Goal: Transaction & Acquisition: Subscribe to service/newsletter

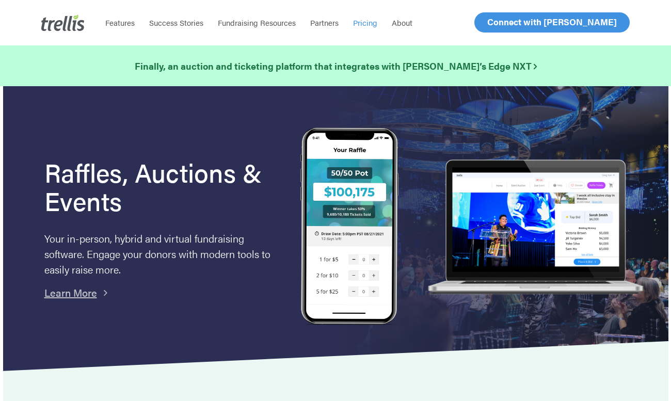
click at [378, 28] on span "Pricing" at bounding box center [365, 22] width 24 height 11
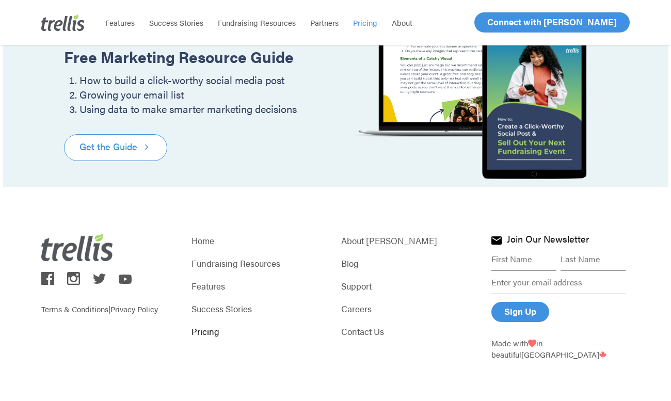
scroll to position [1309, 0]
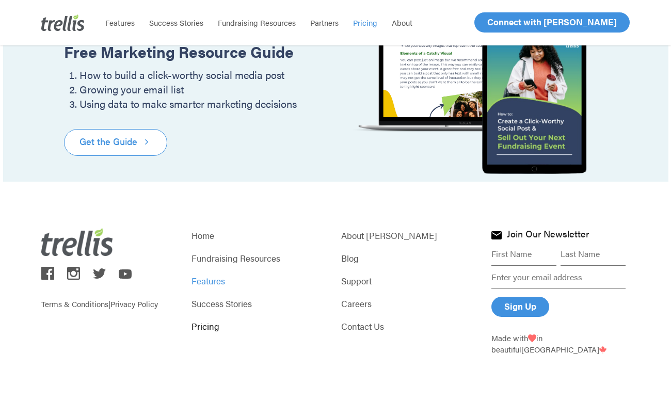
click at [215, 281] on link "Features" at bounding box center [261, 281] width 138 height 14
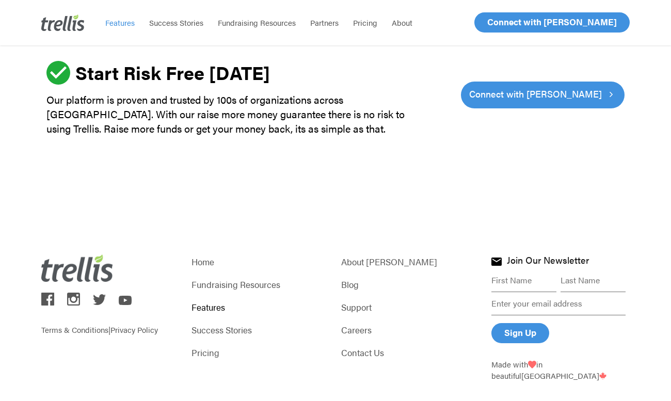
scroll to position [3228, 0]
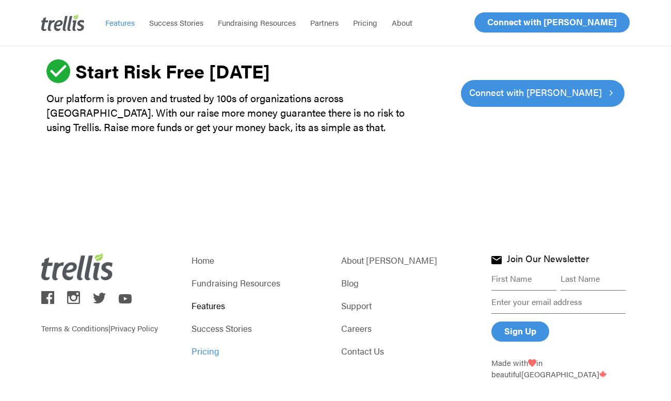
click at [213, 344] on link "Pricing" at bounding box center [261, 351] width 138 height 14
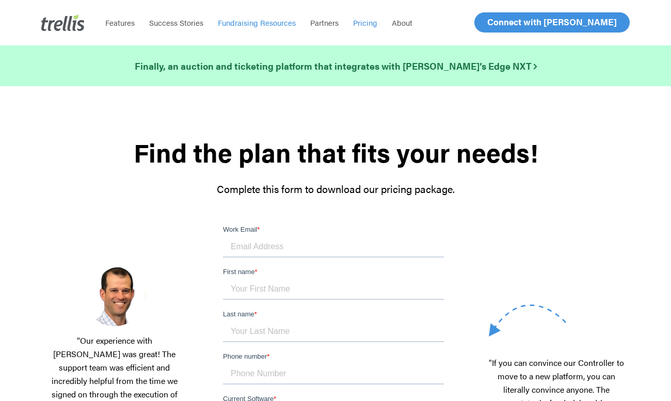
click at [291, 23] on span "Fundraising Resources" at bounding box center [257, 22] width 78 height 11
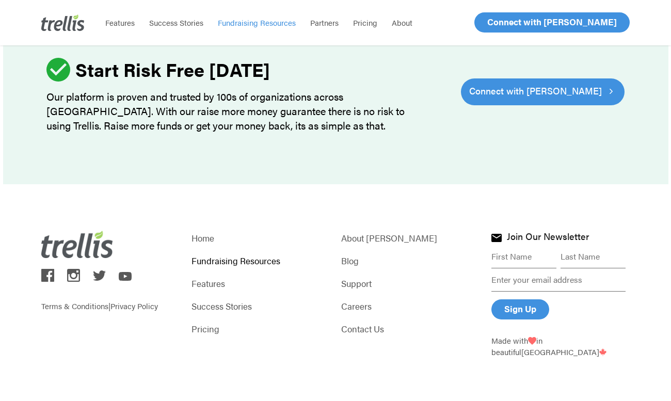
scroll to position [1400, 0]
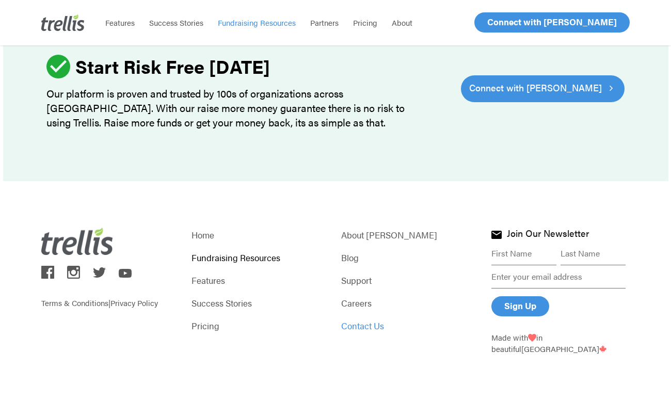
click at [355, 326] on link "Contact Us" at bounding box center [410, 326] width 138 height 14
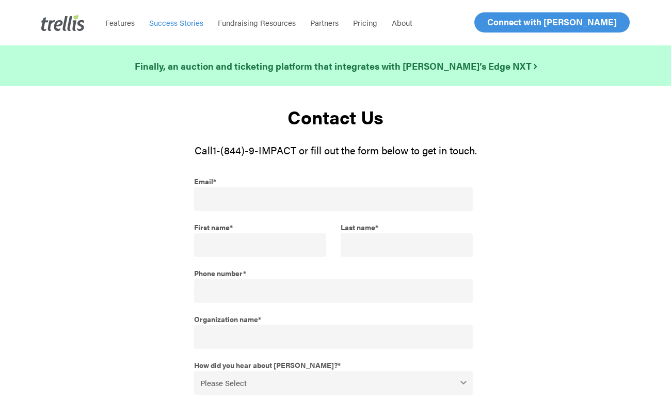
click at [195, 20] on span "Success Stories" at bounding box center [176, 22] width 54 height 11
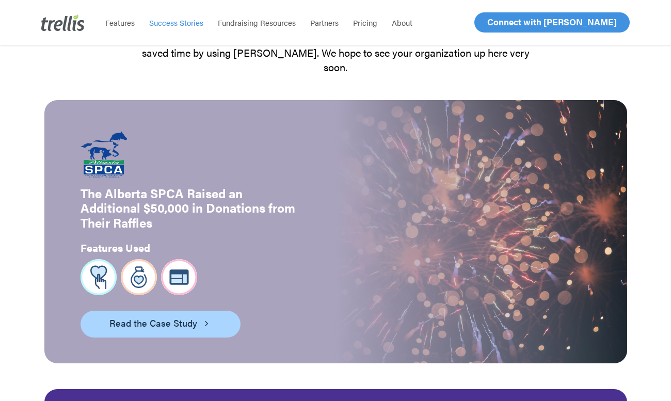
scroll to position [186, 0]
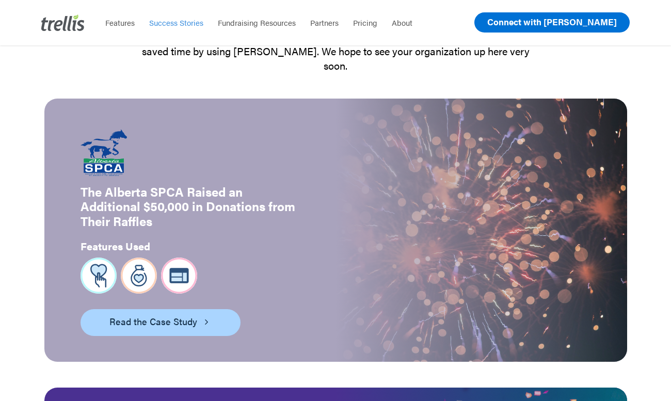
click at [561, 23] on span "Connect with [PERSON_NAME]" at bounding box center [553, 21] width 130 height 12
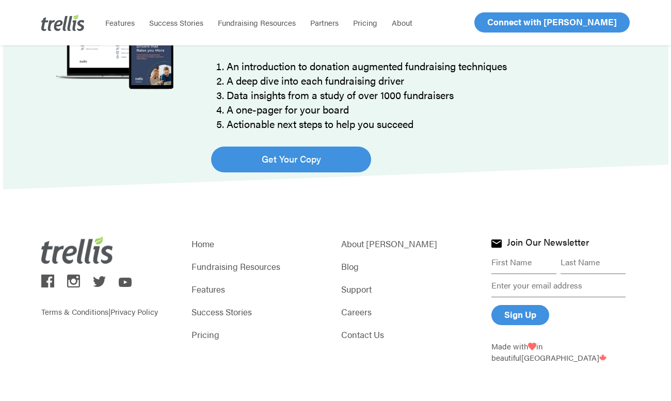
scroll to position [826, 0]
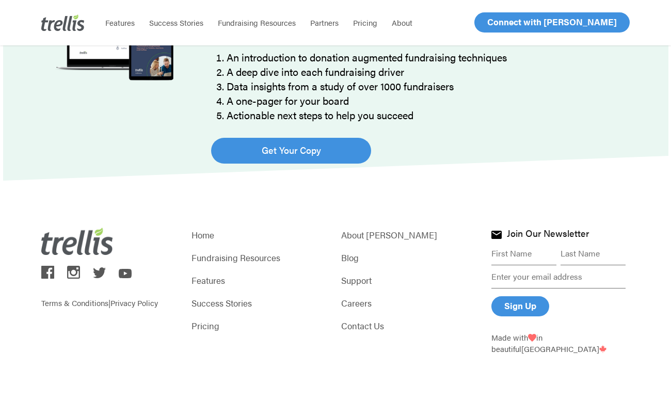
click at [503, 260] on input "First name *" at bounding box center [524, 253] width 65 height 23
type input "[PERSON_NAME]"
type input "[PERSON_NAME][EMAIL_ADDRESS][PERSON_NAME][DOMAIN_NAME]"
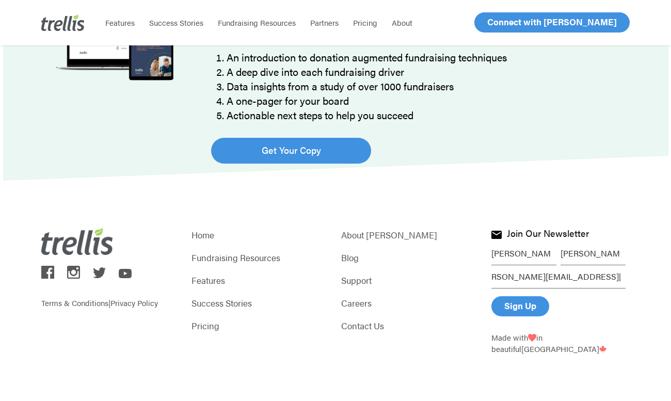
click at [508, 307] on input "Sign Up" at bounding box center [521, 306] width 58 height 20
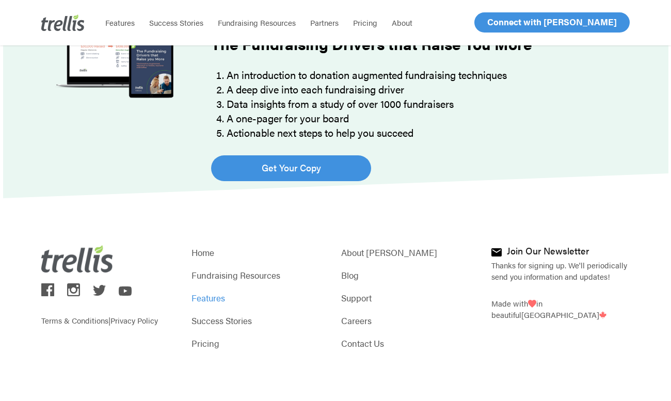
click at [212, 301] on link "Features" at bounding box center [261, 298] width 138 height 14
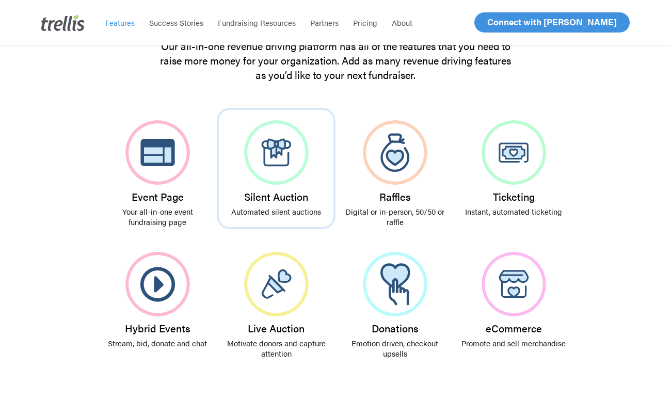
scroll to position [178, 0]
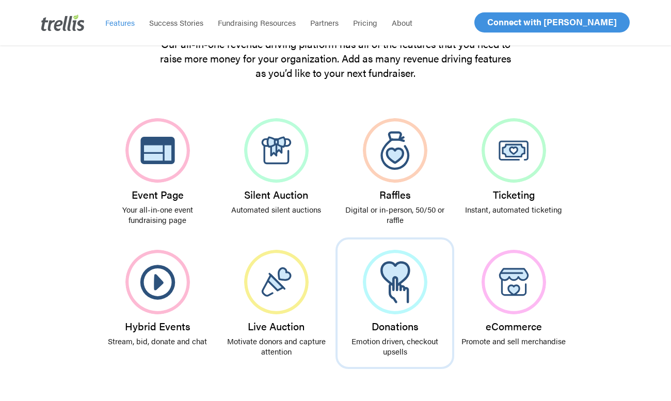
click at [383, 330] on h3 "Donations" at bounding box center [395, 326] width 104 height 11
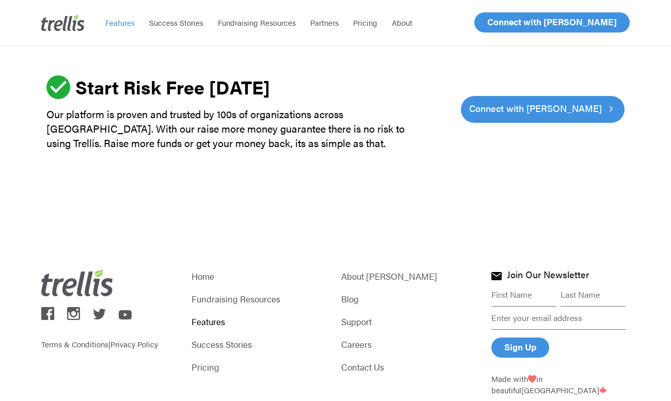
scroll to position [3223, 0]
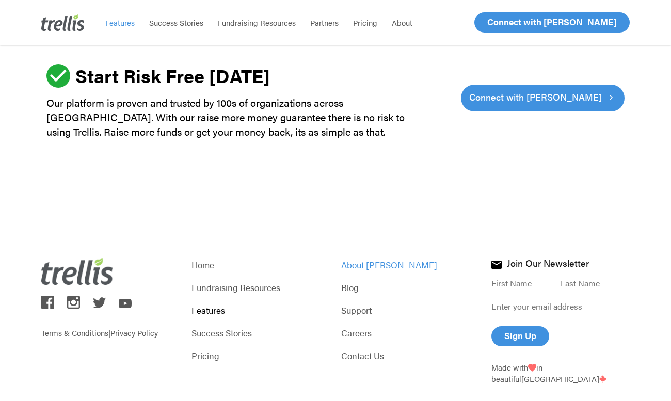
click at [375, 258] on link "About [PERSON_NAME]" at bounding box center [410, 265] width 138 height 14
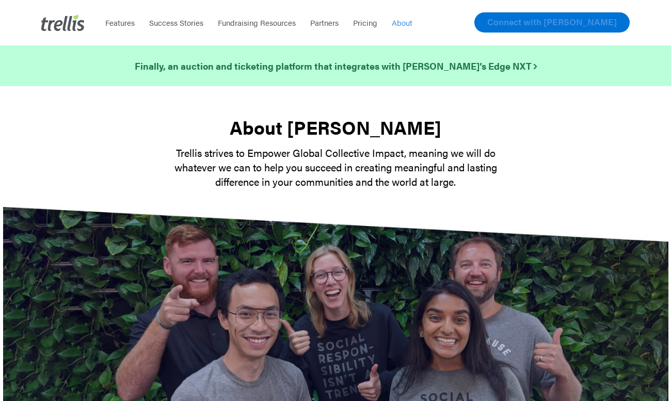
click at [553, 30] on link "Connect with [PERSON_NAME]" at bounding box center [552, 22] width 155 height 20
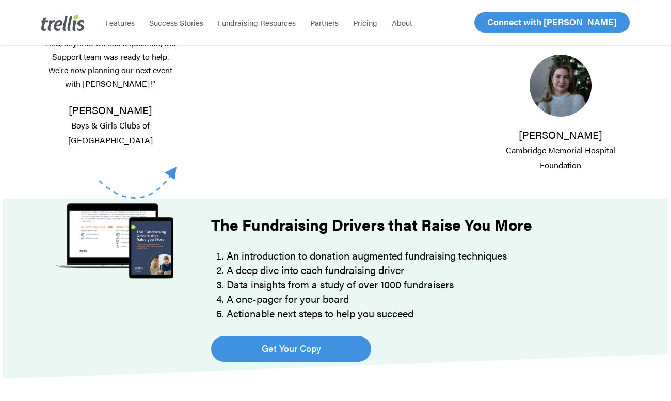
scroll to position [625, 0]
